Goal: Task Accomplishment & Management: Manage account settings

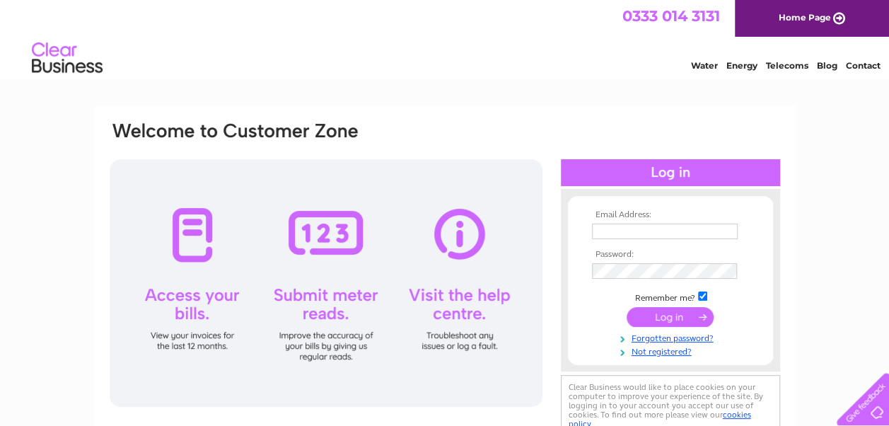
type input "pbanner@skunderwriting.co.uk"
click at [646, 314] on input "submit" at bounding box center [669, 317] width 87 height 20
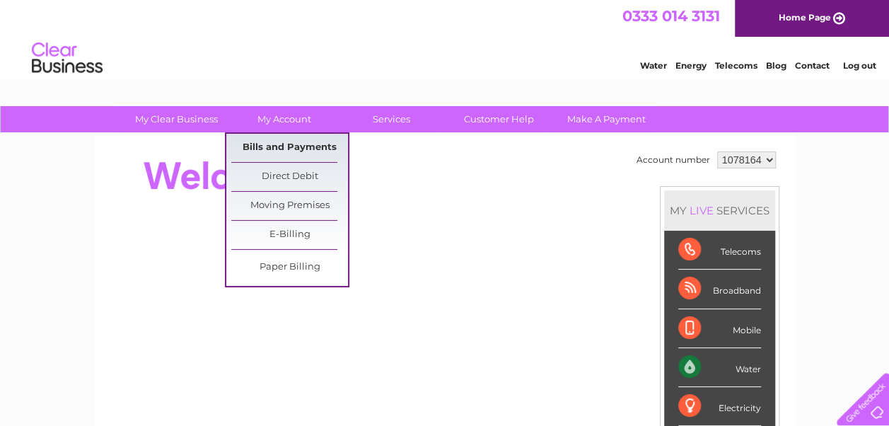
click at [269, 149] on link "Bills and Payments" at bounding box center [289, 148] width 117 height 28
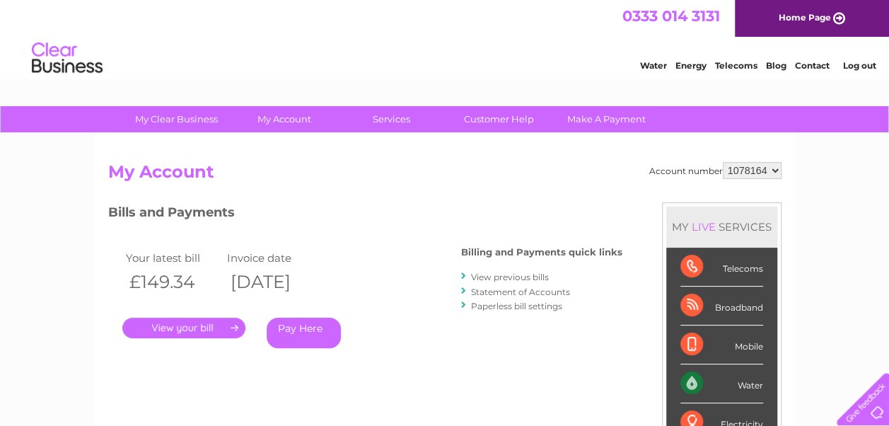
click at [211, 325] on link "." at bounding box center [183, 327] width 123 height 21
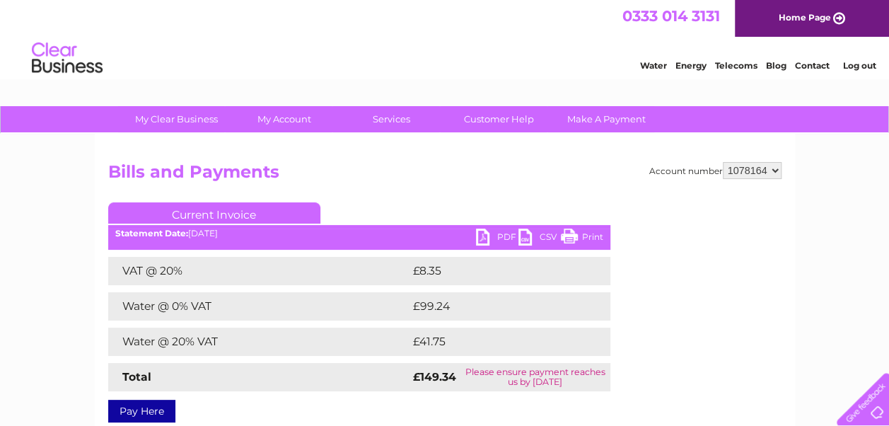
click at [488, 236] on link "PDF" at bounding box center [497, 238] width 42 height 21
click at [858, 64] on link "Log out" at bounding box center [858, 65] width 33 height 11
